Goal: Task Accomplishment & Management: Manage account settings

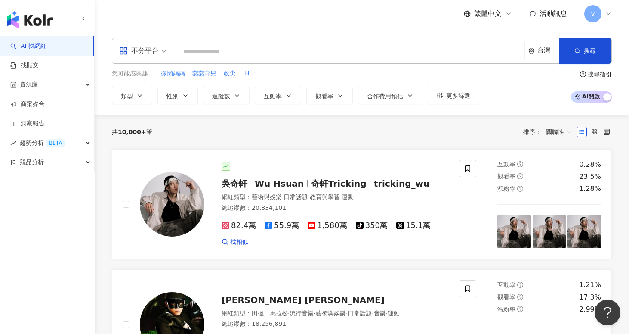
click at [547, 54] on div "台灣" at bounding box center [549, 50] width 22 height 7
click at [298, 44] on input "search" at bounding box center [350, 51] width 343 height 16
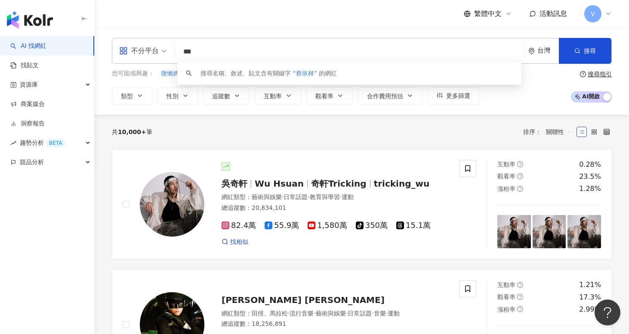
type input "***"
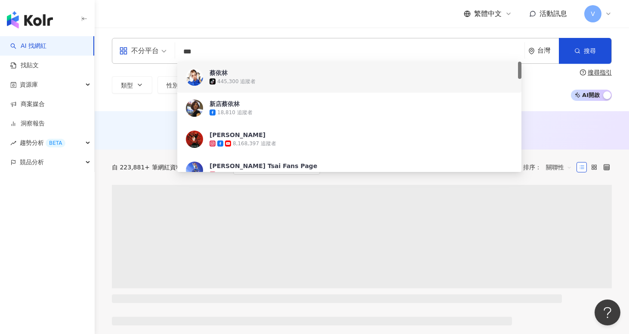
click at [378, 81] on div "tiktok-icon 445,300 追蹤者" at bounding box center [362, 81] width 304 height 9
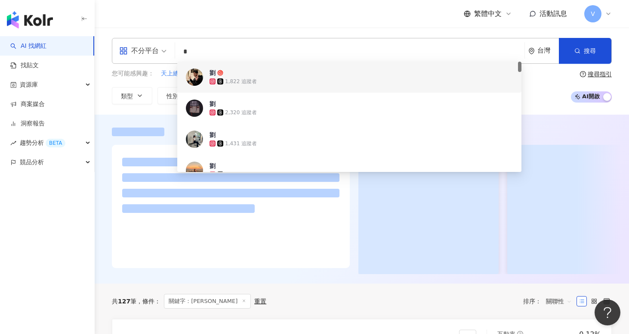
type input "*"
click at [304, 61] on div "不分平台 * 台灣 搜尋 97efe2ae-384e-42e9-aad9-68047ac9634a 0d81c226-1bdf-489d-8f5d-98c13…" at bounding box center [362, 51] width 500 height 26
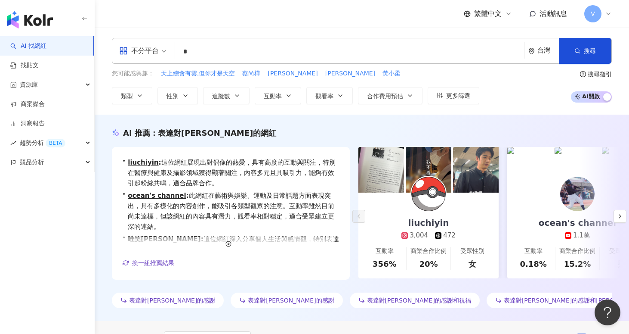
click at [294, 50] on input "*" at bounding box center [350, 51] width 343 height 16
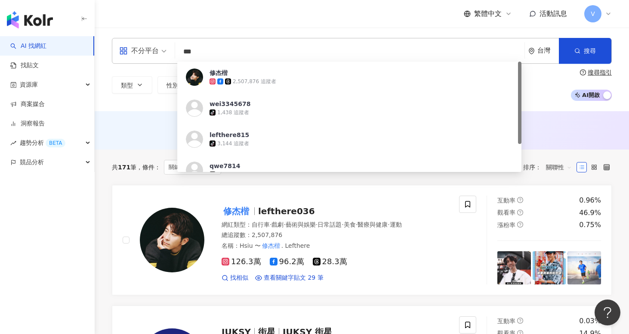
type input "***"
drag, startPoint x: 409, startPoint y: 5, endPoint x: 288, endPoint y: 210, distance: 238.4
click at [288, 210] on span "lefthere036" at bounding box center [286, 211] width 57 height 10
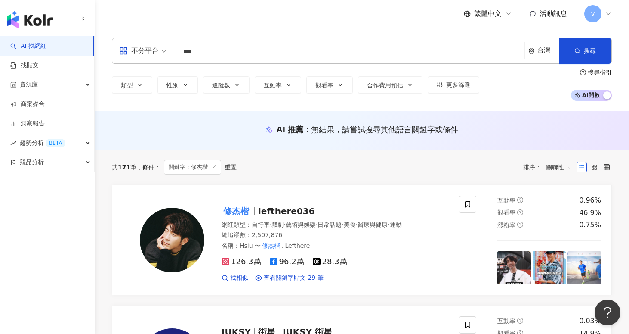
click at [604, 18] on div "V" at bounding box center [599, 13] width 28 height 17
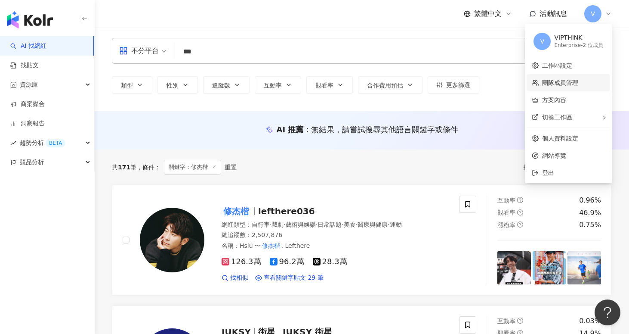
click at [557, 79] on link "團隊成員管理" at bounding box center [560, 82] width 36 height 7
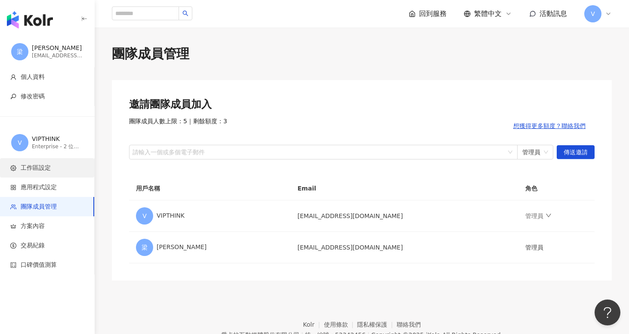
click at [45, 160] on li "工作區設定" at bounding box center [47, 167] width 94 height 19
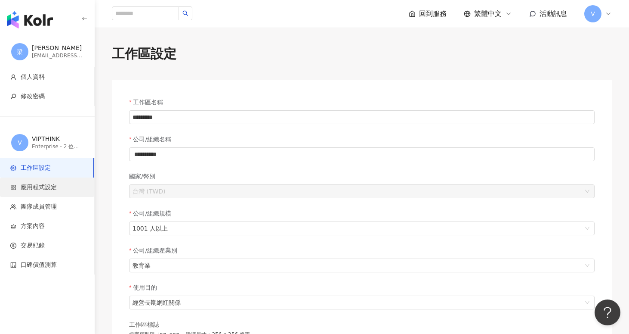
click at [46, 188] on span "應用程式設定" at bounding box center [39, 187] width 36 height 9
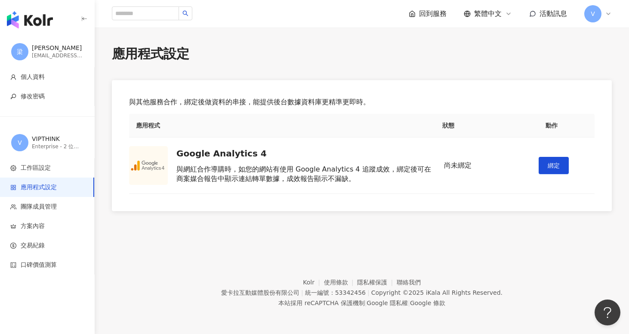
click at [604, 13] on div "V" at bounding box center [599, 13] width 28 height 17
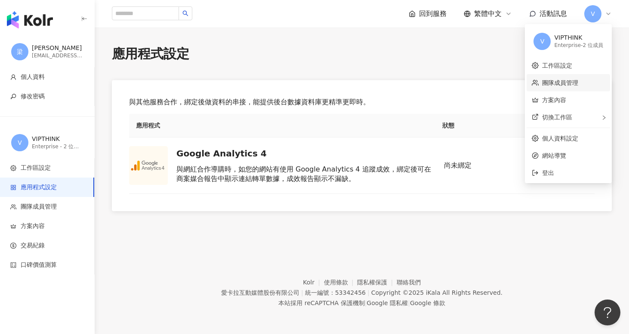
click at [552, 79] on link "團隊成員管理" at bounding box center [560, 82] width 36 height 7
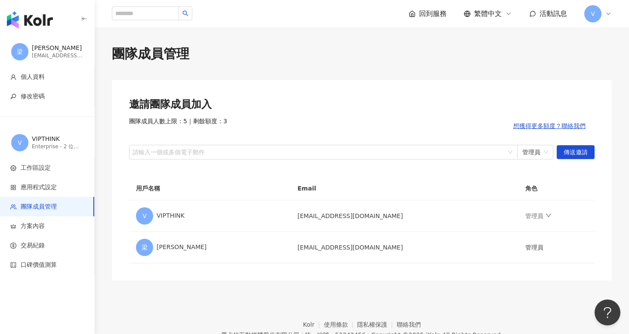
click at [39, 19] on img "button" at bounding box center [30, 19] width 46 height 17
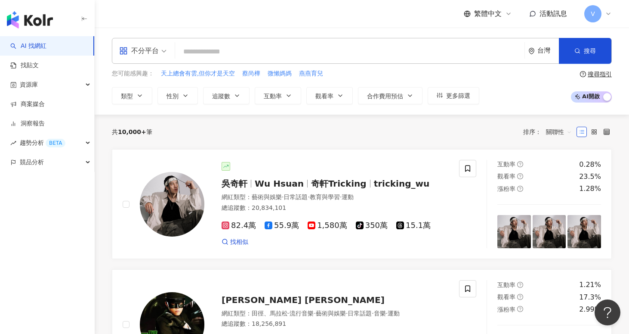
click at [606, 15] on icon at bounding box center [608, 13] width 7 height 7
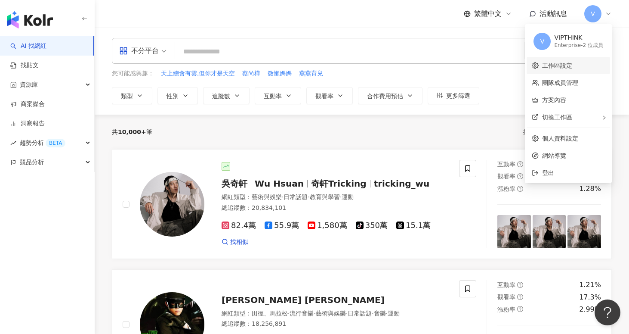
click at [552, 68] on link "工作區設定" at bounding box center [557, 65] width 30 height 7
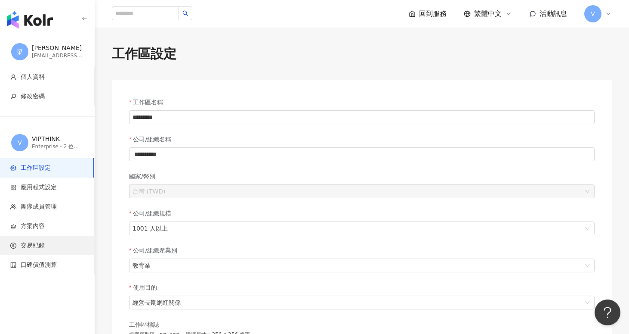
click at [38, 246] on span "交易紀錄" at bounding box center [33, 245] width 24 height 9
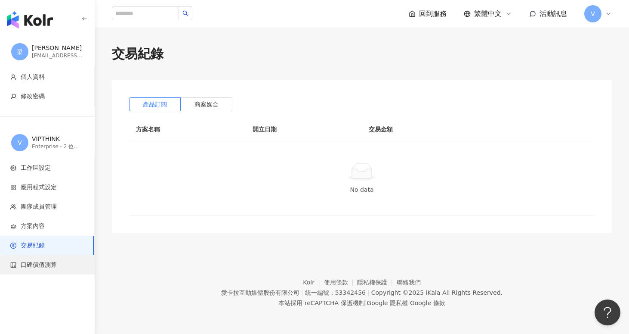
click at [51, 267] on span "口碑價值測算" at bounding box center [39, 264] width 36 height 9
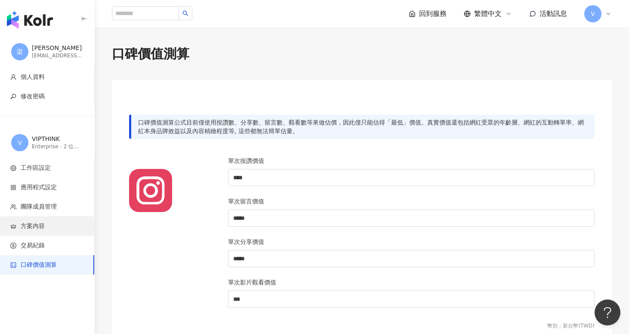
click at [53, 226] on span "方案內容" at bounding box center [48, 226] width 77 height 9
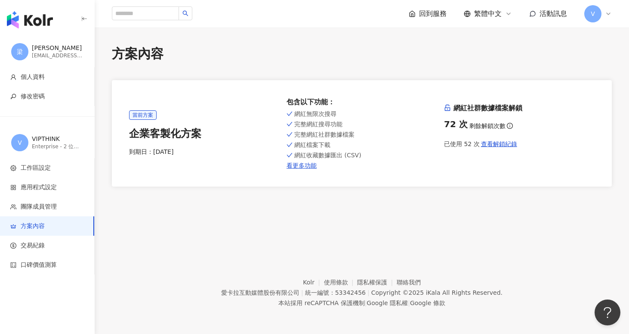
click at [604, 15] on div "V" at bounding box center [599, 13] width 28 height 17
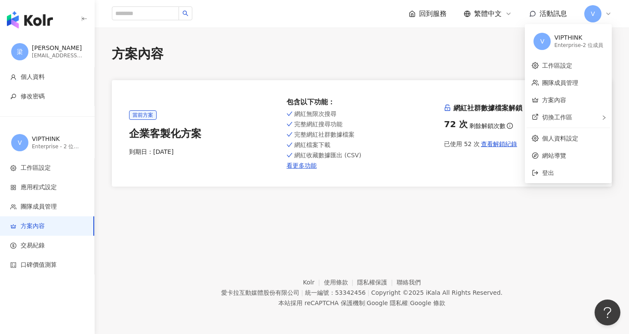
click at [582, 46] on div "Enterprise - 2 位成員" at bounding box center [579, 45] width 49 height 7
click at [566, 35] on div "VIPTHINK" at bounding box center [579, 38] width 49 height 9
click at [45, 207] on span "團隊成員管理" at bounding box center [39, 206] width 36 height 9
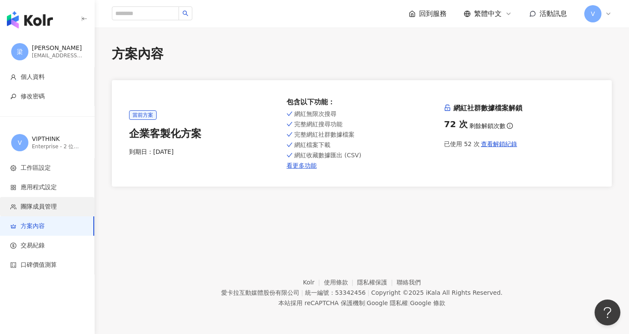
click at [44, 207] on span "團隊成員管理" at bounding box center [39, 206] width 36 height 9
click at [55, 209] on span "團隊成員管理" at bounding box center [39, 206] width 36 height 9
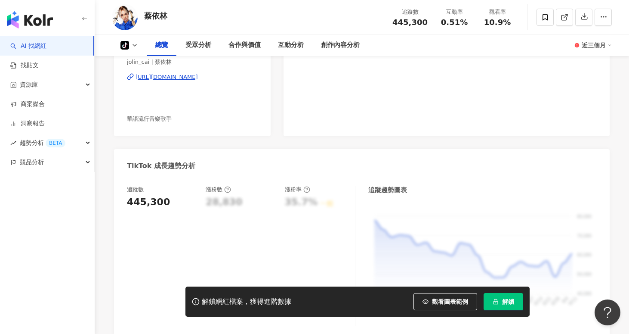
scroll to position [227, 0]
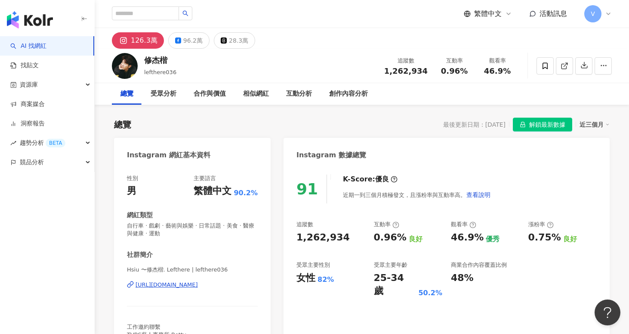
click at [603, 11] on div "V" at bounding box center [599, 13] width 28 height 17
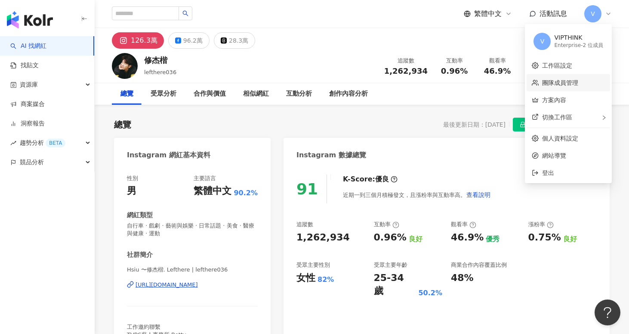
click at [560, 81] on link "團隊成員管理" at bounding box center [560, 82] width 36 height 7
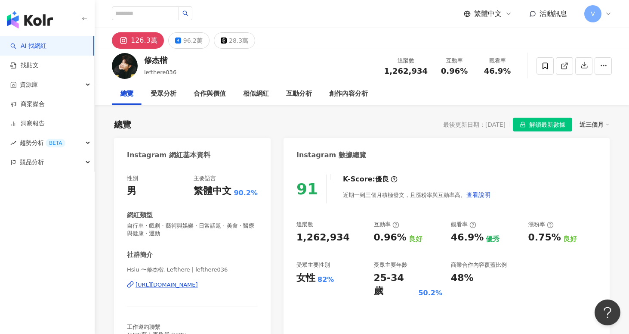
click at [593, 17] on span "V" at bounding box center [593, 13] width 4 height 9
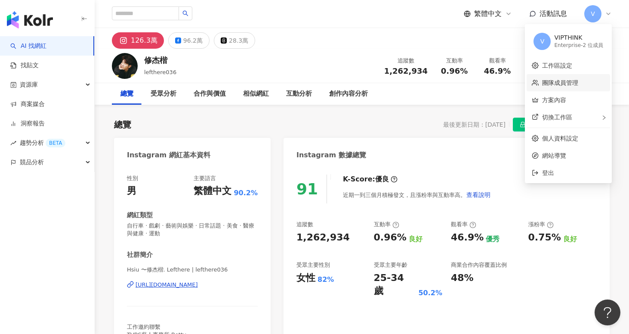
click at [564, 84] on link "團隊成員管理" at bounding box center [560, 82] width 36 height 7
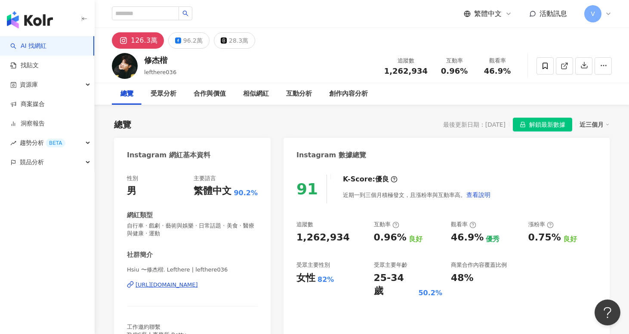
click at [604, 19] on div "V" at bounding box center [599, 13] width 28 height 17
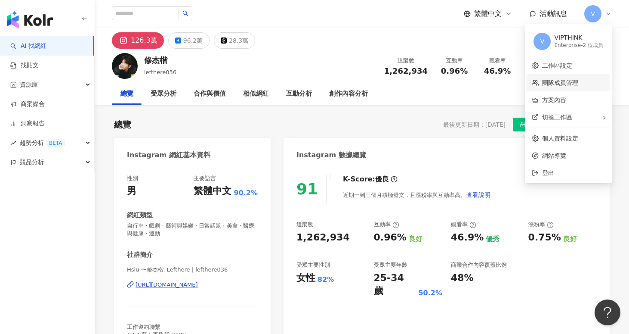
click at [575, 84] on link "團隊成員管理" at bounding box center [560, 82] width 36 height 7
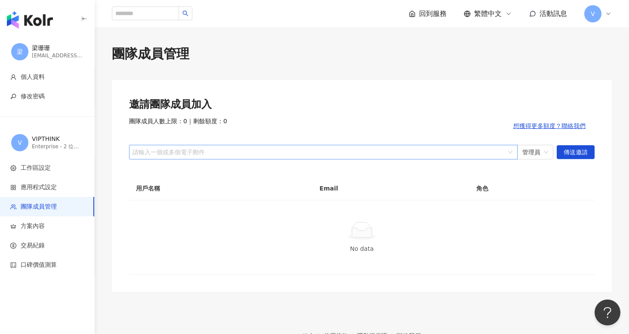
click at [207, 154] on div at bounding box center [319, 152] width 376 height 6
paste input "**********"
type input "**********"
click at [572, 154] on span "傳送邀請" at bounding box center [576, 153] width 24 height 14
click at [578, 146] on span "傳送邀請" at bounding box center [576, 153] width 24 height 14
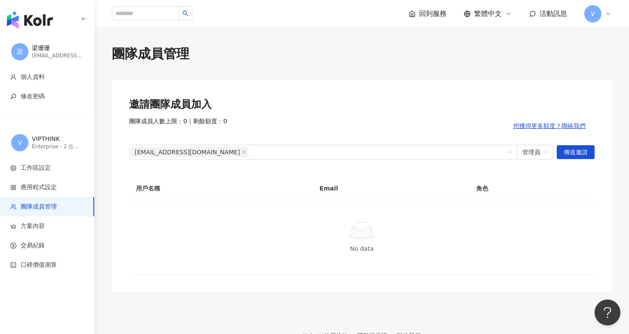
click at [595, 15] on span "V" at bounding box center [593, 13] width 4 height 9
click at [339, 125] on div "團隊成員人數上限：0 ｜ 剩餘額度：0 想獲得更多額度？聯絡我們" at bounding box center [362, 125] width 466 height 17
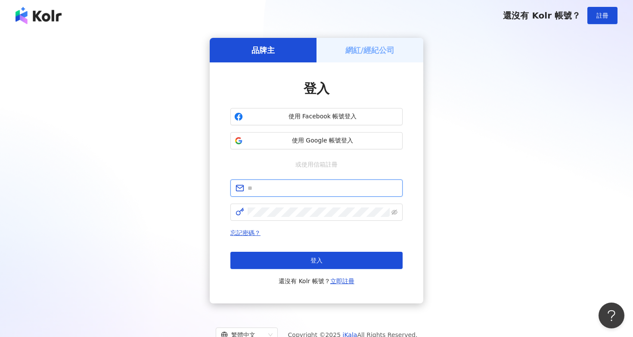
type input "**********"
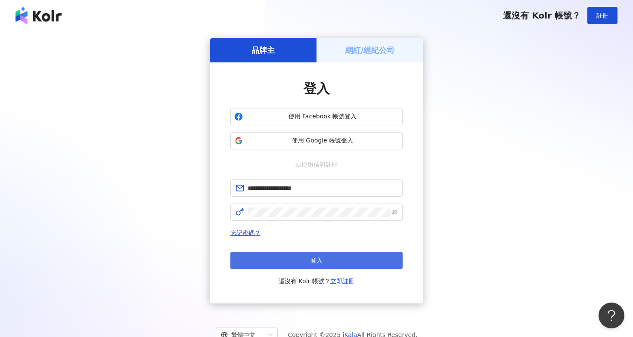
click at [322, 259] on button "登入" at bounding box center [316, 260] width 172 height 17
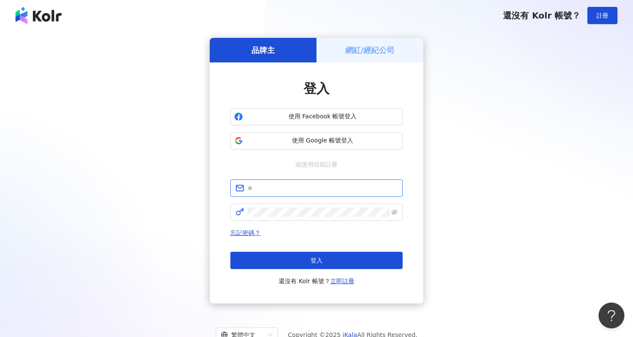
click at [344, 190] on input "text" at bounding box center [323, 187] width 150 height 9
type input "**********"
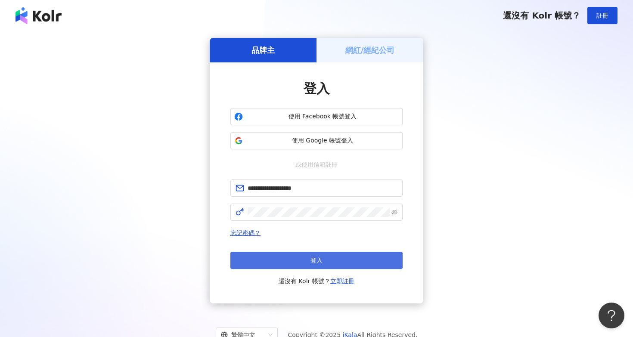
click at [323, 256] on button "登入" at bounding box center [316, 260] width 172 height 17
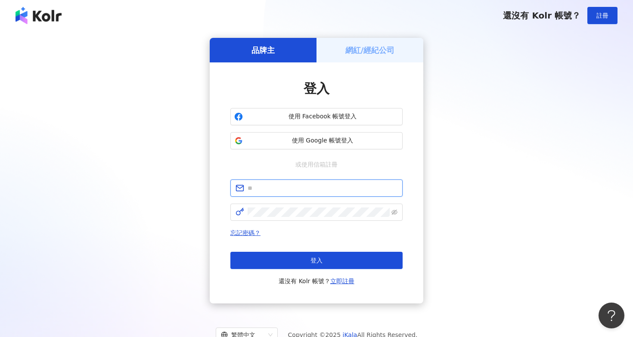
type input "**********"
click at [297, 260] on button "登入" at bounding box center [316, 260] width 172 height 17
type input "**********"
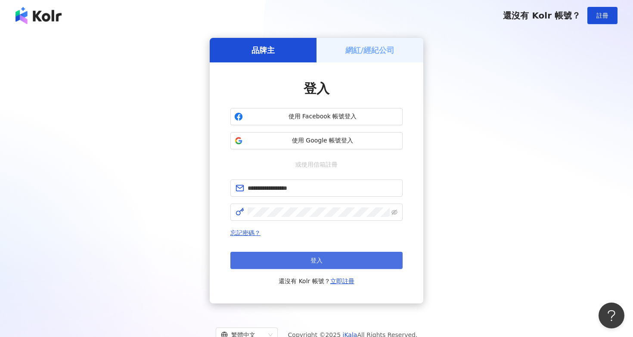
click at [347, 263] on button "登入" at bounding box center [316, 260] width 172 height 17
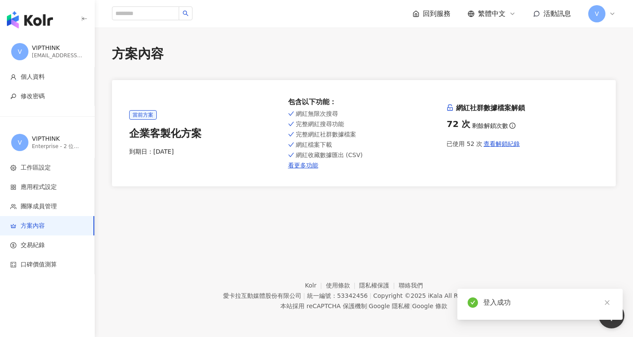
click at [64, 148] on div "Enterprise - 2 位成員" at bounding box center [58, 146] width 52 height 7
click at [22, 142] on span "V" at bounding box center [20, 142] width 4 height 9
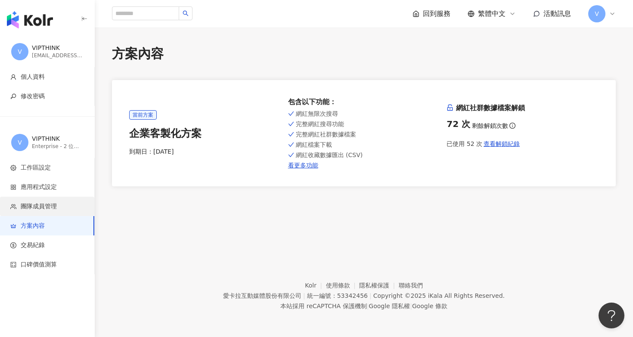
click at [46, 210] on span "團隊成員管理" at bounding box center [39, 206] width 36 height 9
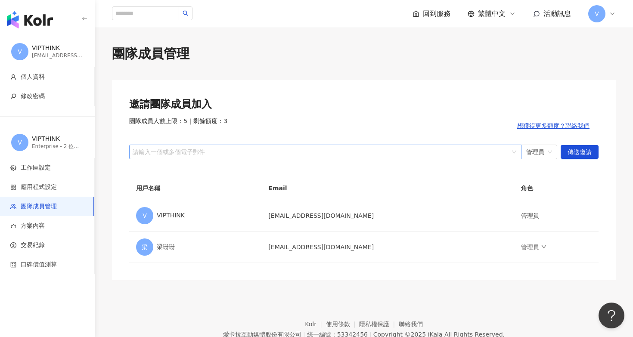
click at [251, 151] on div at bounding box center [321, 152] width 380 height 6
paste input "**********"
type input "**********"
click at [592, 150] on button "傳送邀請" at bounding box center [580, 152] width 38 height 14
